Goal: Task Accomplishment & Management: Manage account settings

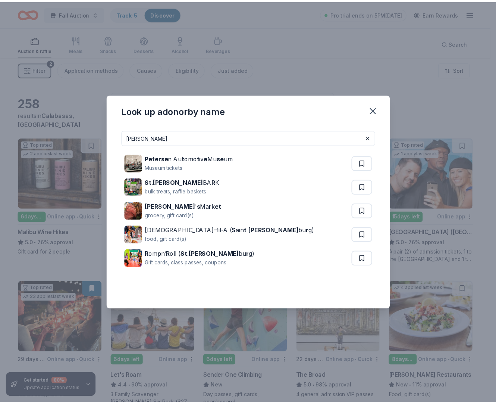
scroll to position [6250, 0]
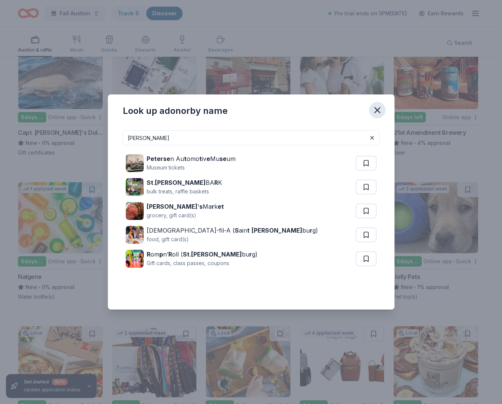
click at [383, 105] on icon "button" at bounding box center [377, 110] width 10 height 10
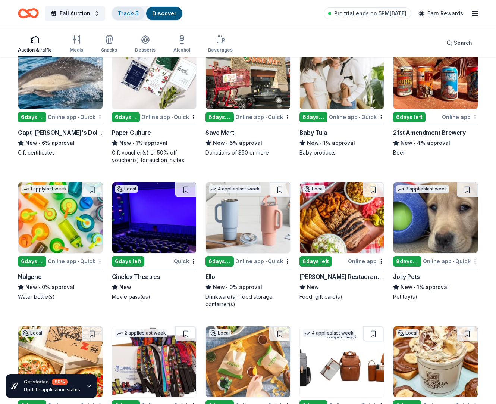
click at [139, 15] on link "Track · 5" at bounding box center [128, 13] width 21 height 6
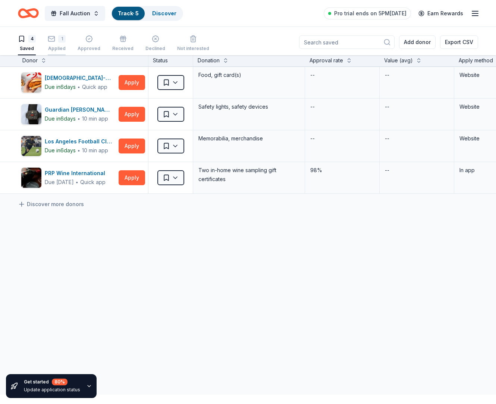
click at [66, 50] on div "Applied" at bounding box center [57, 49] width 18 height 6
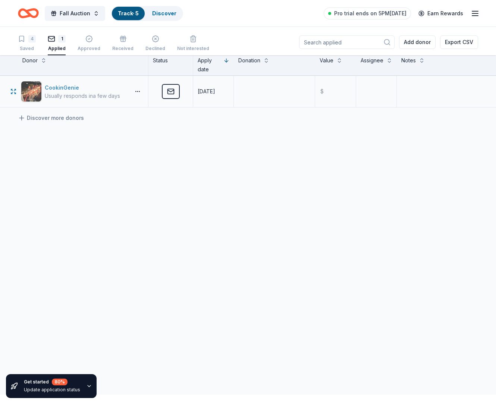
click at [65, 92] on div "CookinGenie" at bounding box center [82, 87] width 75 height 9
